Goal: Task Accomplishment & Management: Use online tool/utility

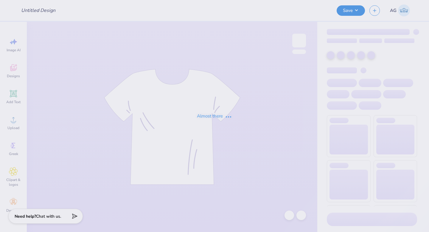
type input "[PERSON_NAME] : [US_STATE][GEOGRAPHIC_DATA]"
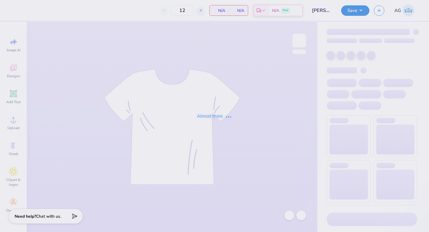
type input "24"
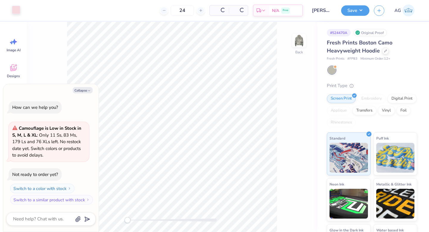
click at [15, 11] on div at bounding box center [16, 10] width 8 height 8
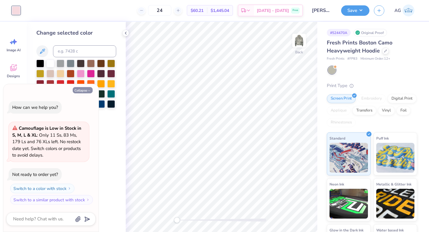
click at [86, 87] on button "Collapse" at bounding box center [83, 90] width 20 height 6
type textarea "x"
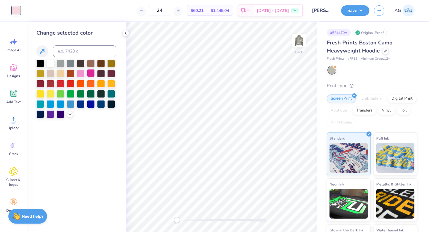
click at [91, 73] on div at bounding box center [91, 73] width 8 height 8
click at [124, 32] on icon at bounding box center [125, 33] width 5 height 5
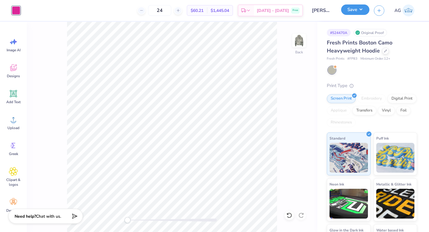
click at [355, 11] on button "Save" at bounding box center [355, 9] width 28 height 10
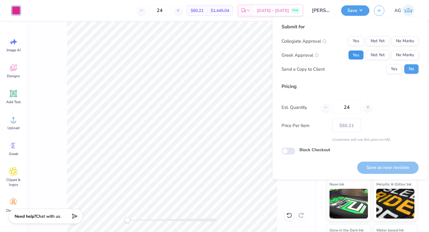
click at [360, 54] on button "Yes" at bounding box center [355, 55] width 15 height 10
click at [402, 40] on button "No Marks" at bounding box center [404, 41] width 27 height 10
click at [379, 166] on button "Save as new revision" at bounding box center [387, 167] width 61 height 12
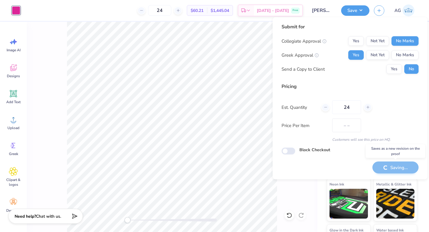
type input "$60.21"
